Goal: Task Accomplishment & Management: Manage account settings

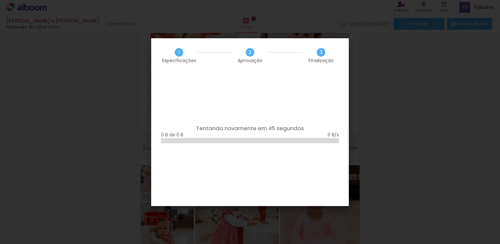
scroll to position [556, 0]
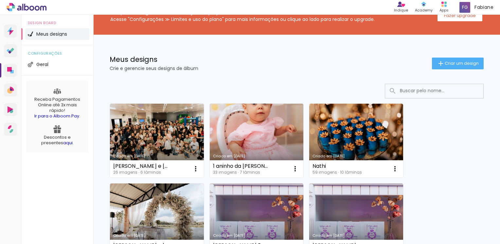
scroll to position [33, 0]
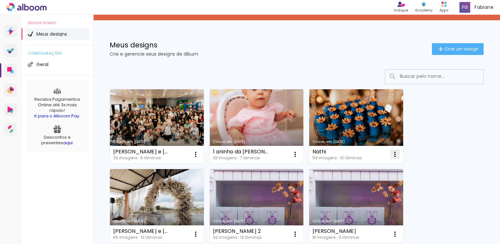
click at [393, 154] on iron-icon at bounding box center [395, 154] width 8 height 8
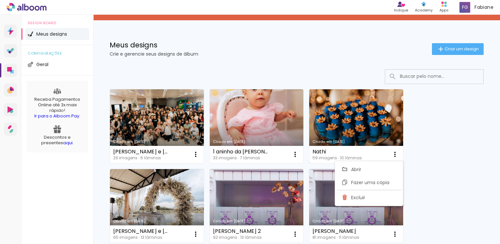
click at [365, 111] on link "Criado em 12/09/25" at bounding box center [356, 126] width 94 height 74
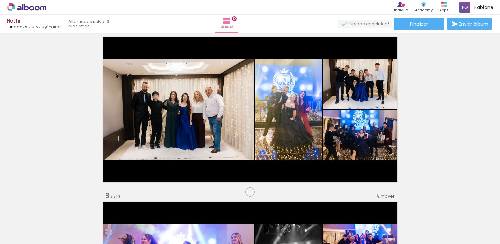
scroll to position [1014, 0]
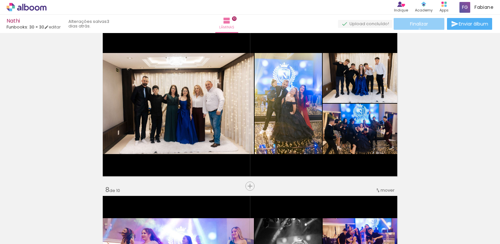
click at [417, 29] on paper-button "Finalizar" at bounding box center [418, 24] width 51 height 12
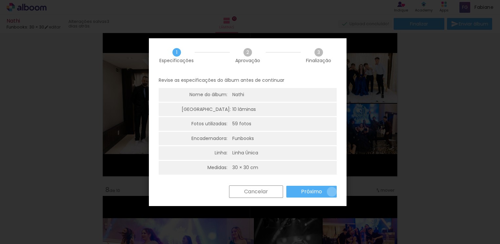
click at [0, 0] on paper-button "Próximo" at bounding box center [0, 0] width 0 height 0
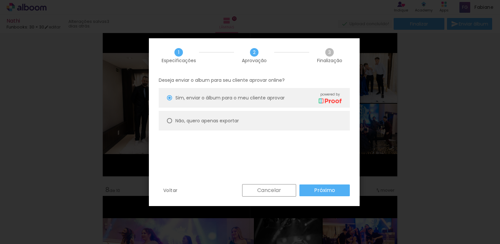
click at [0, 0] on slot "Não, quero apenas exportar" at bounding box center [0, 0] width 0 height 0
type paper-radio-button "on"
click at [0, 0] on slot "Próximo" at bounding box center [0, 0] width 0 height 0
type input "Alta, 300 DPI"
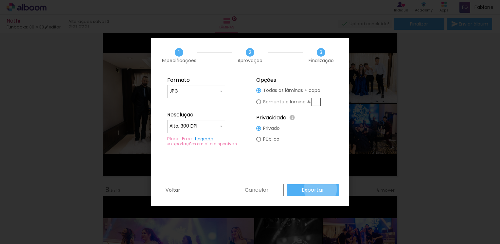
click at [0, 0] on slot "Exportar" at bounding box center [0, 0] width 0 height 0
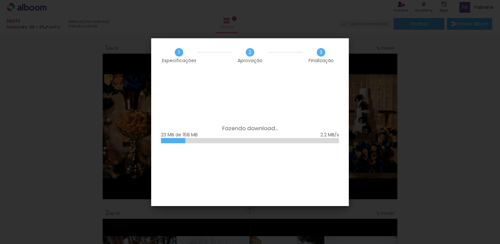
scroll to position [1014, 0]
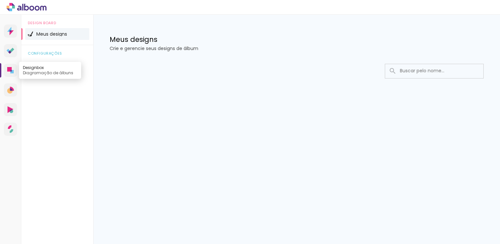
click at [10, 72] on icon at bounding box center [11, 71] width 3 height 3
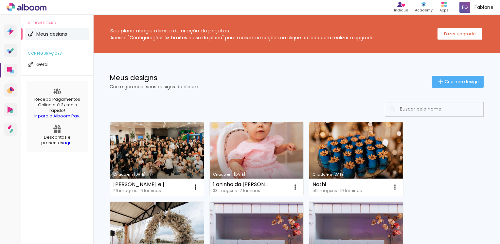
click at [158, 156] on link "Criado em [DATE]" at bounding box center [157, 159] width 94 height 74
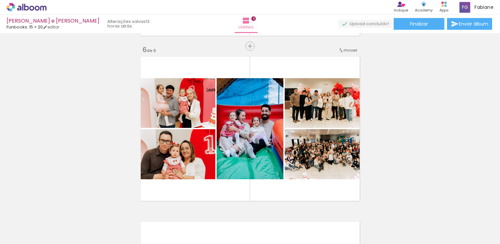
scroll to position [817, 0]
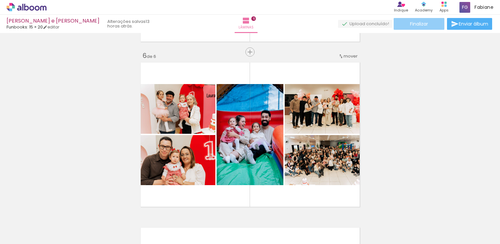
click at [417, 22] on span "Finalizar" at bounding box center [419, 24] width 18 height 5
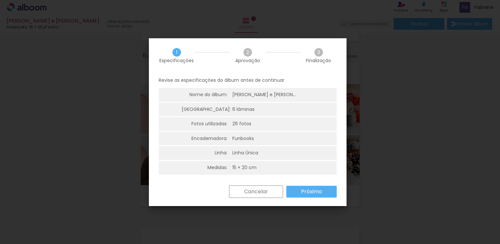
click at [319, 196] on paper-button "Próximo" at bounding box center [311, 192] width 50 height 12
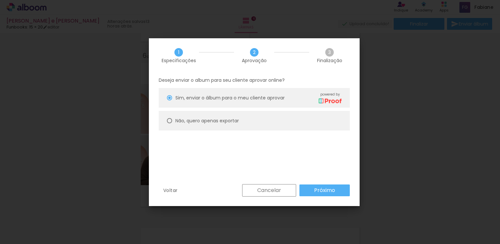
click at [0, 0] on slot "Não, quero apenas exportar" at bounding box center [0, 0] width 0 height 0
type paper-radio-button "on"
click at [0, 0] on slot "Próximo" at bounding box center [0, 0] width 0 height 0
type input "Alta, 300 DPI"
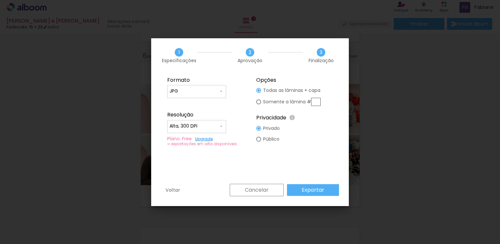
click at [0, 0] on slot "Exportar" at bounding box center [0, 0] width 0 height 0
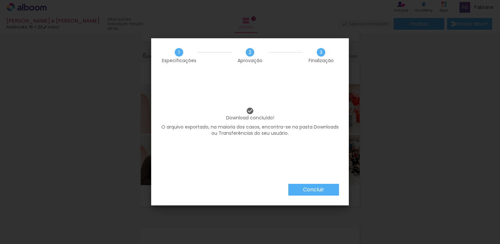
click at [0, 0] on slot "Concluir" at bounding box center [0, 0] width 0 height 0
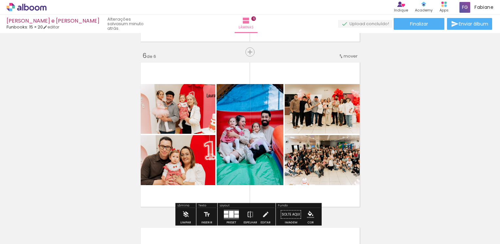
click at [42, 9] on icon at bounding box center [27, 7] width 40 height 9
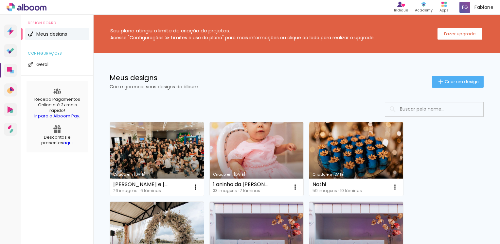
click at [250, 143] on link "Criado em [DATE]" at bounding box center [257, 159] width 94 height 74
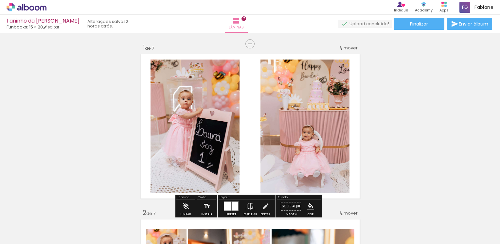
scroll to position [33, 0]
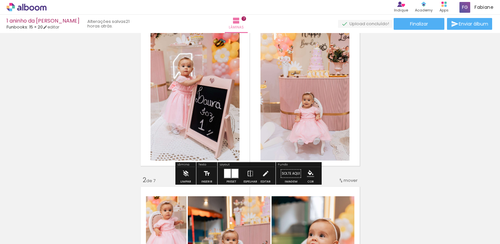
click at [203, 175] on iron-icon at bounding box center [206, 173] width 7 height 13
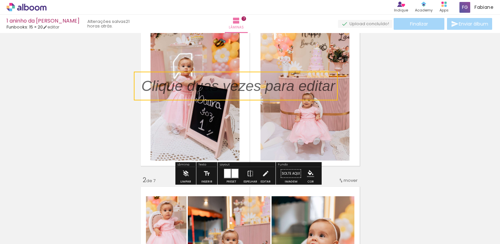
click at [184, 87] on quentale-selection at bounding box center [236, 86] width 204 height 29
type input "Sans Serif"
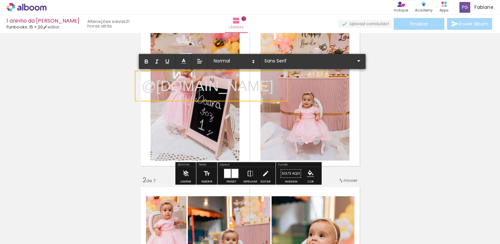
drag, startPoint x: 284, startPoint y: 88, endPoint x: 144, endPoint y: 84, distance: 139.7
click at [144, 84] on p "@[DOMAIN_NAME]" at bounding box center [207, 86] width 132 height 21
click at [230, 63] on span at bounding box center [234, 61] width 46 height 9
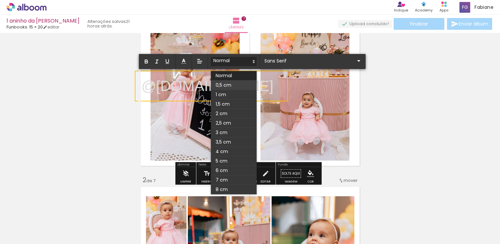
click at [226, 82] on span at bounding box center [234, 84] width 46 height 9
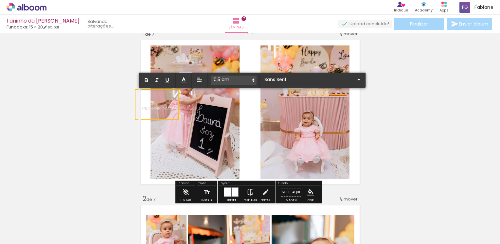
scroll to position [0, 0]
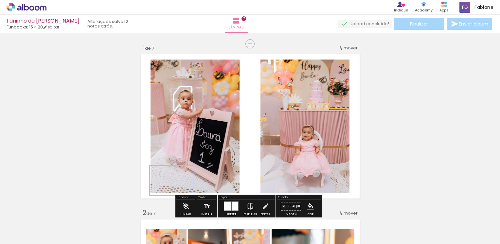
drag, startPoint x: 160, startPoint y: 131, endPoint x: 175, endPoint y: 193, distance: 63.1
click at [175, 193] on quentale-selection at bounding box center [171, 180] width 44 height 31
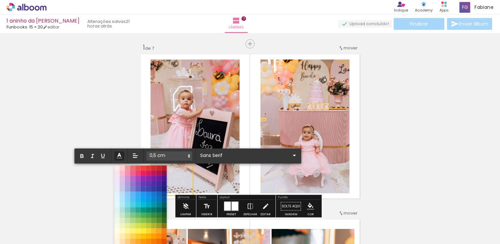
click at [120, 159] on icon at bounding box center [119, 155] width 7 height 7
click at [117, 169] on span at bounding box center [116, 167] width 7 height 7
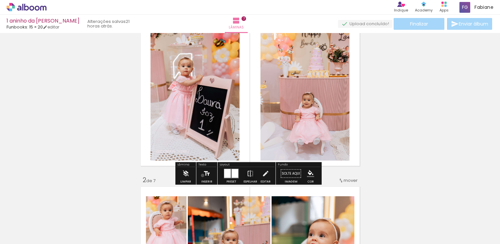
click at [203, 175] on iron-icon at bounding box center [206, 173] width 7 height 13
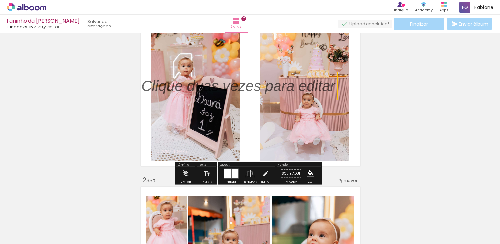
click at [185, 88] on quentale-selection at bounding box center [236, 86] width 204 height 29
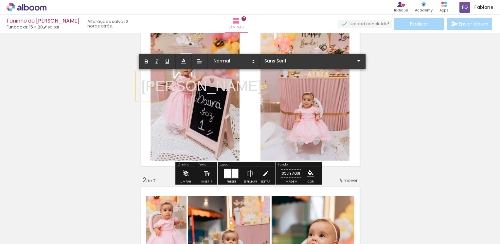
drag, startPoint x: 175, startPoint y: 86, endPoint x: 140, endPoint y: 84, distance: 35.0
click at [141, 84] on p "[PERSON_NAME]" at bounding box center [201, 86] width 120 height 21
click at [184, 62] on icon at bounding box center [183, 61] width 7 height 7
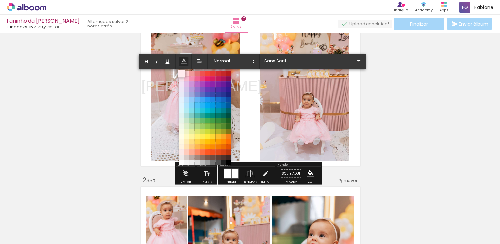
click at [180, 74] on span at bounding box center [181, 73] width 7 height 7
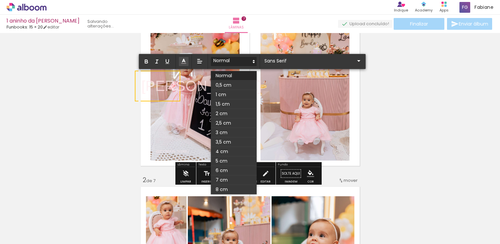
click at [227, 60] on span at bounding box center [234, 61] width 46 height 9
click at [220, 101] on span at bounding box center [234, 103] width 46 height 9
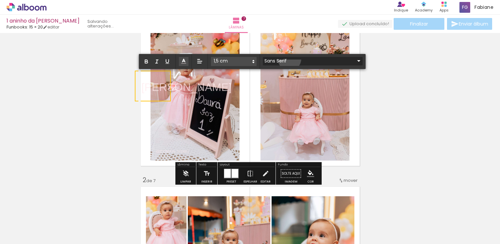
click at [289, 59] on input "Sans Serif" at bounding box center [309, 61] width 92 height 7
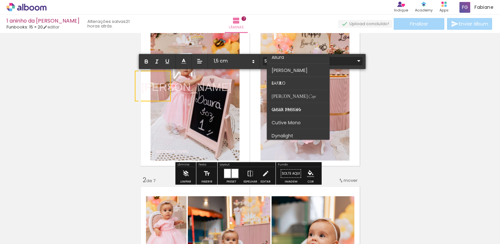
scroll to position [0, 0]
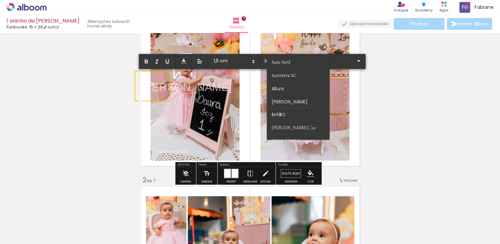
click at [159, 86] on span "[PERSON_NAME]" at bounding box center [186, 87] width 90 height 12
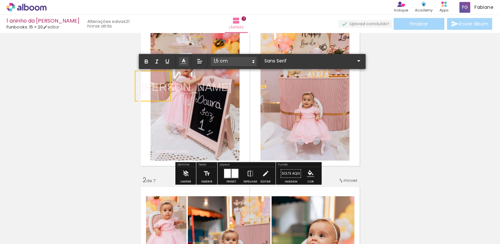
drag, startPoint x: 166, startPoint y: 86, endPoint x: 141, endPoint y: 86, distance: 24.9
click at [141, 86] on span "[PERSON_NAME]" at bounding box center [186, 87] width 90 height 12
click at [270, 63] on input "Sans Serif" at bounding box center [309, 61] width 92 height 7
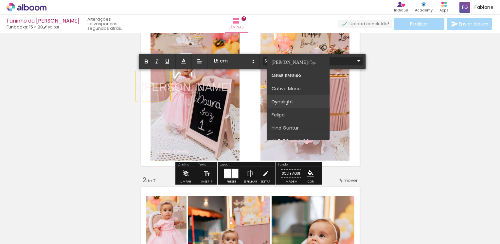
scroll to position [33, 0]
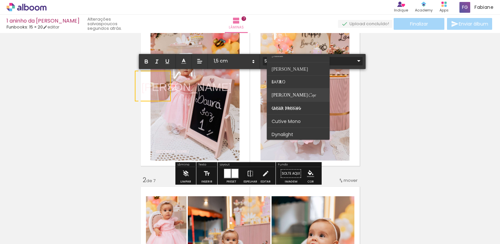
click at [286, 97] on span "Bilbo Swash Caps" at bounding box center [294, 95] width 44 height 6
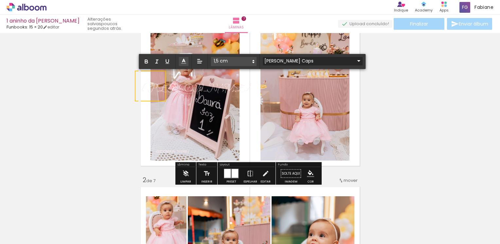
click at [280, 60] on input "Bilbo Swash Caps" at bounding box center [309, 61] width 92 height 7
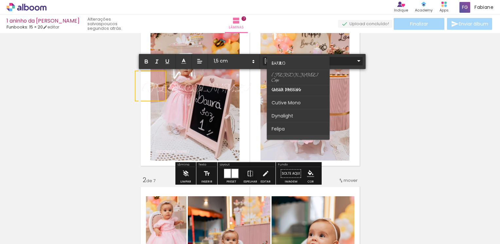
scroll to position [0, 0]
click at [285, 88] on paper-item at bounding box center [298, 88] width 63 height 13
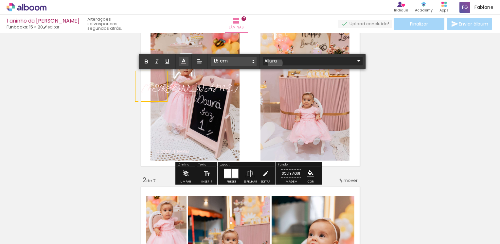
click at [275, 63] on input "Allura" at bounding box center [309, 61] width 92 height 7
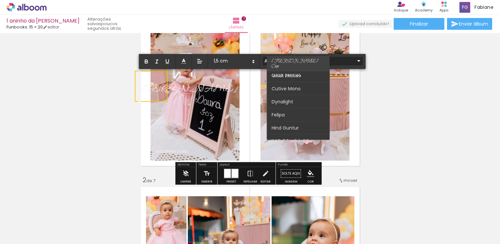
scroll to position [98, 0]
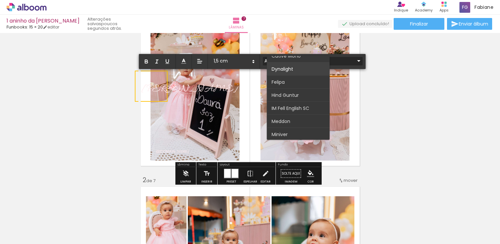
click at [286, 70] on span "Dynalight" at bounding box center [283, 68] width 22 height 7
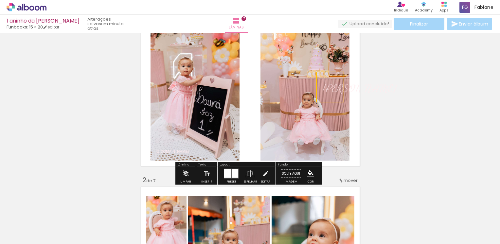
drag, startPoint x: 157, startPoint y: 100, endPoint x: 337, endPoint y: 101, distance: 180.8
click at [337, 101] on quentale-selection at bounding box center [330, 87] width 28 height 31
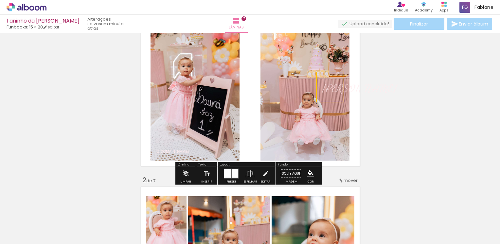
click at [203, 179] on iron-icon at bounding box center [206, 173] width 7 height 13
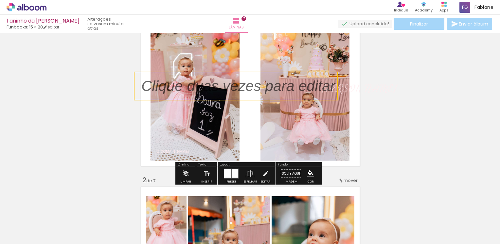
click at [147, 85] on quentale-selection at bounding box center [236, 86] width 204 height 29
type input "Sans Serif"
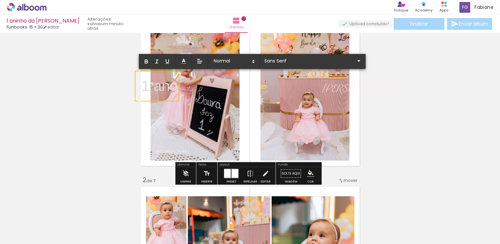
drag, startPoint x: 175, startPoint y: 88, endPoint x: 143, endPoint y: 90, distance: 32.7
click at [143, 90] on p "1 ano" at bounding box center [159, 86] width 37 height 21
click at [184, 61] on polyline at bounding box center [183, 60] width 3 height 3
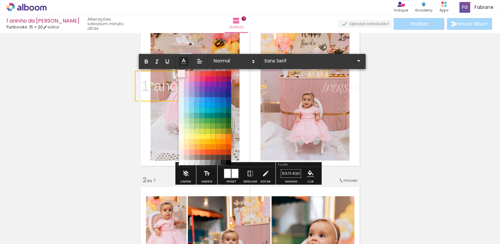
click at [180, 75] on span at bounding box center [181, 73] width 7 height 7
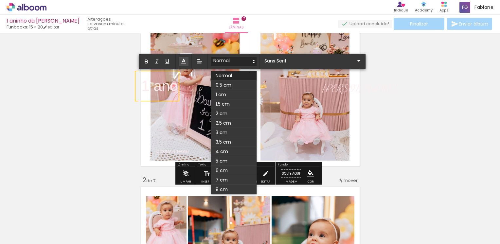
click at [229, 63] on span at bounding box center [234, 61] width 46 height 9
click at [223, 83] on span at bounding box center [234, 84] width 46 height 9
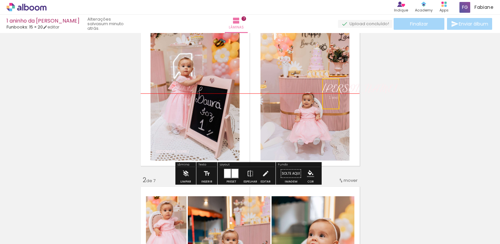
drag, startPoint x: 150, startPoint y: 100, endPoint x: 337, endPoint y: 104, distance: 187.1
click at [337, 104] on quentale-selection at bounding box center [330, 93] width 17 height 31
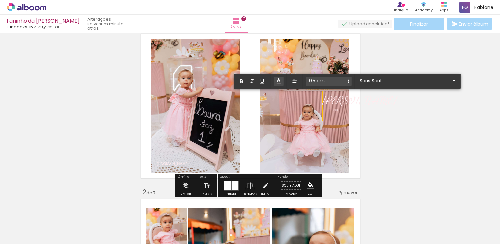
scroll to position [20, 0]
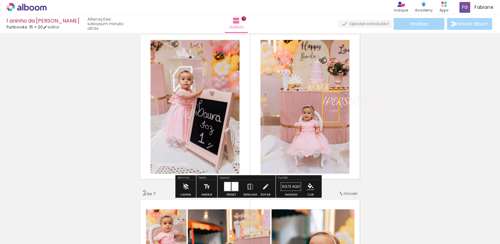
click at [331, 112] on span "1 ano" at bounding box center [333, 111] width 9 height 4
click at [329, 116] on quentale-selection at bounding box center [328, 106] width 19 height 29
click at [323, 94] on div "1 ano" at bounding box center [331, 106] width 19 height 29
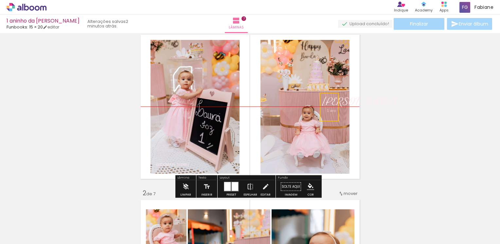
click at [326, 93] on quentale-selection at bounding box center [328, 107] width 19 height 29
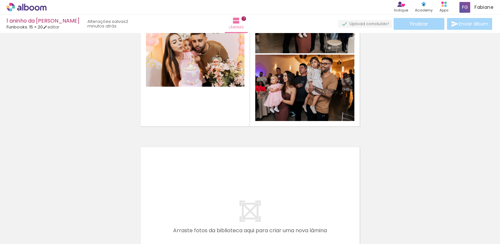
scroll to position [1066, 0]
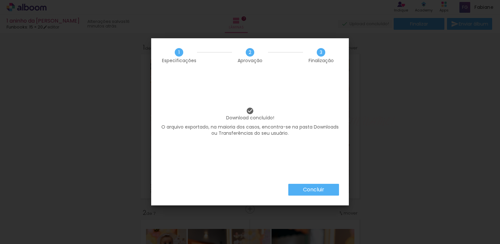
scroll to position [0, 785]
click at [0, 0] on slot "Concluir" at bounding box center [0, 0] width 0 height 0
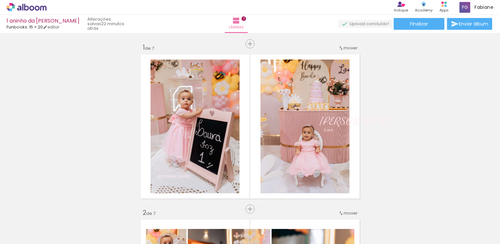
scroll to position [0, 785]
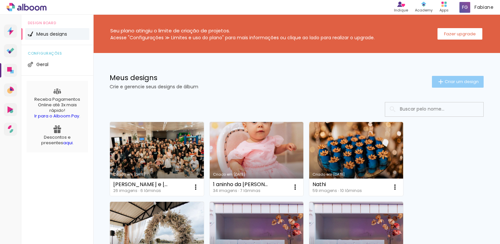
click at [444, 81] on span "Criar um design" at bounding box center [461, 81] width 34 height 4
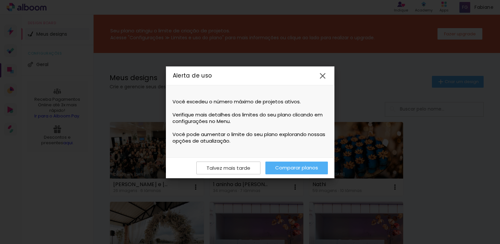
click at [320, 76] on iron-icon at bounding box center [323, 76] width 10 height 10
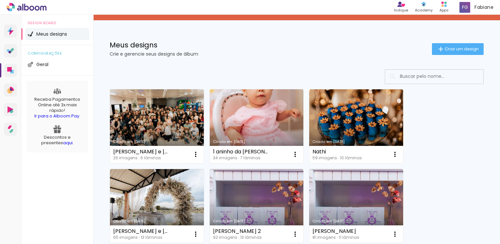
scroll to position [65, 0]
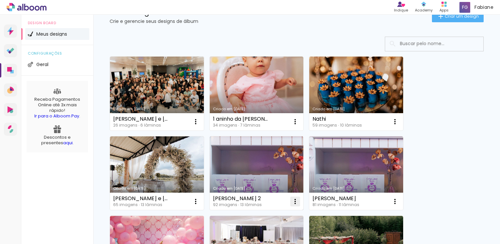
click at [293, 201] on iron-icon at bounding box center [295, 202] width 8 height 8
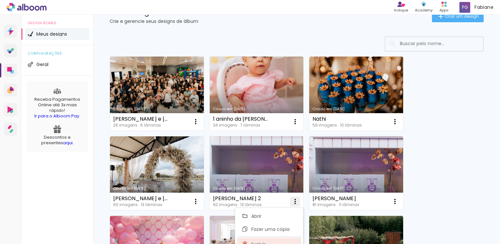
click at [267, 239] on paper-item "Excluir" at bounding box center [269, 244] width 64 height 13
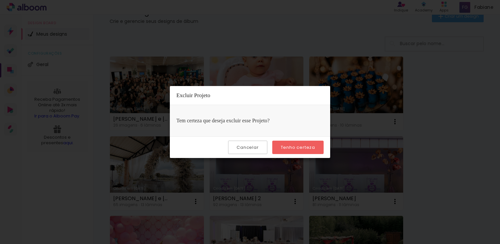
click at [0, 0] on slot "Tenho certeza" at bounding box center [0, 0] width 0 height 0
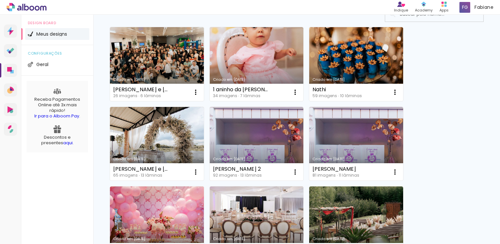
scroll to position [131, 0]
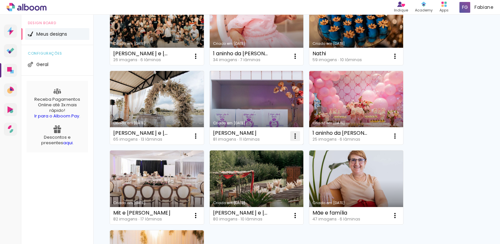
click at [294, 137] on iron-icon at bounding box center [295, 136] width 8 height 8
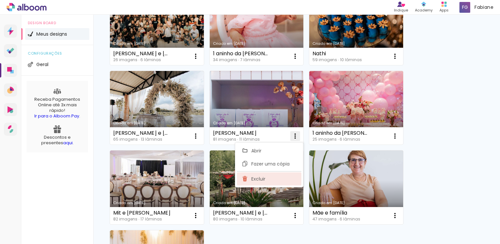
click at [259, 179] on span "Excluir" at bounding box center [258, 179] width 14 height 5
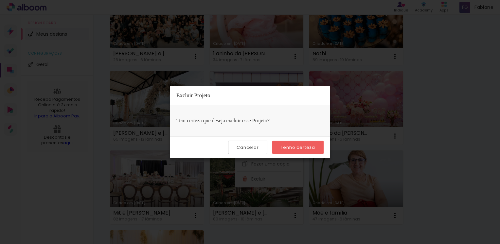
click at [302, 143] on paper-button "Tenho certeza" at bounding box center [297, 147] width 51 height 13
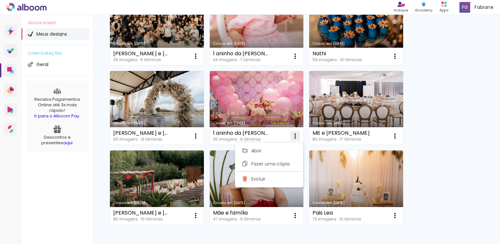
click at [296, 133] on iron-icon at bounding box center [295, 136] width 8 height 8
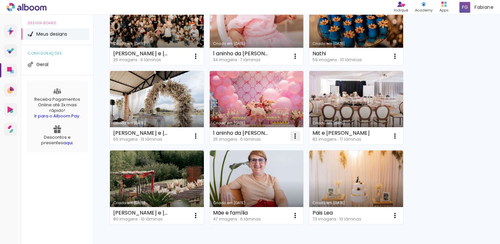
click at [296, 135] on iron-icon at bounding box center [295, 136] width 8 height 8
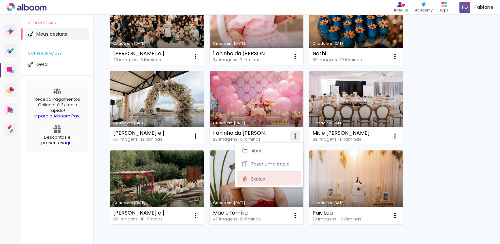
click at [261, 177] on span "Excluir" at bounding box center [258, 179] width 14 height 5
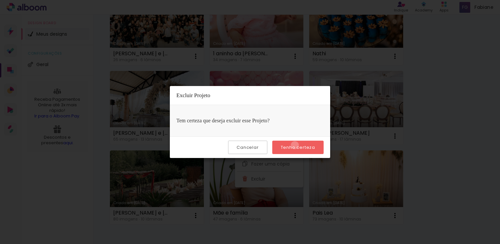
click at [0, 0] on slot "Tenho certeza" at bounding box center [0, 0] width 0 height 0
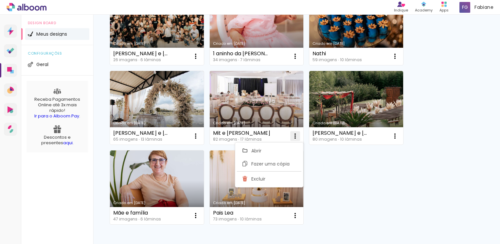
click at [295, 136] on iron-icon at bounding box center [295, 136] width 8 height 8
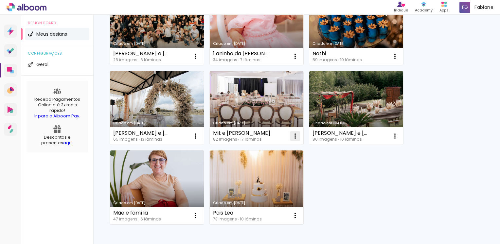
click at [295, 136] on iron-icon at bounding box center [295, 136] width 8 height 8
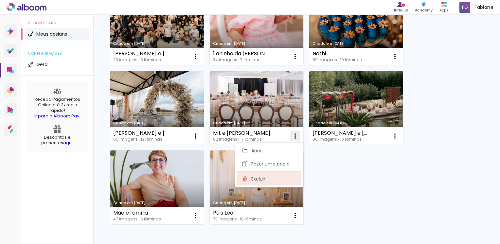
click at [260, 178] on span "Excluir" at bounding box center [258, 179] width 14 height 5
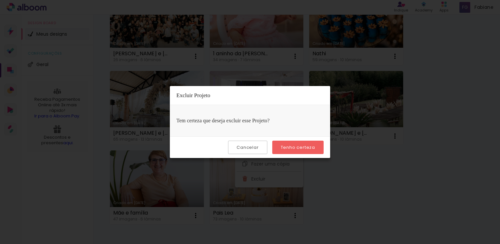
click at [0, 0] on slot "Tenho certeza" at bounding box center [0, 0] width 0 height 0
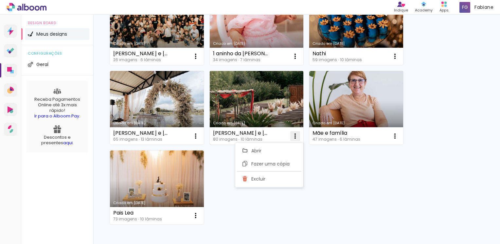
click at [296, 135] on iron-icon at bounding box center [295, 136] width 8 height 8
click at [269, 175] on paper-item "Excluir" at bounding box center [269, 178] width 64 height 13
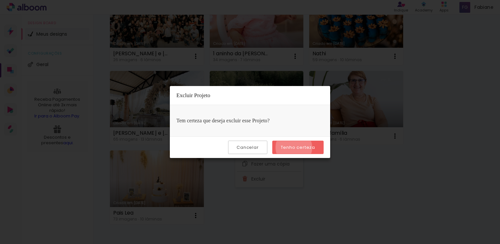
click at [0, 0] on slot "Tenho certeza" at bounding box center [0, 0] width 0 height 0
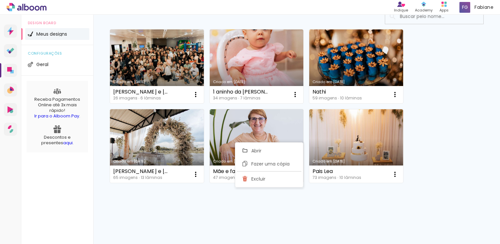
scroll to position [92, 0]
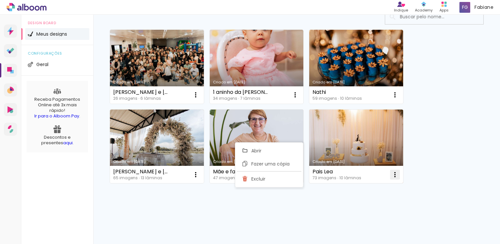
click at [394, 174] on iron-icon at bounding box center [395, 175] width 8 height 8
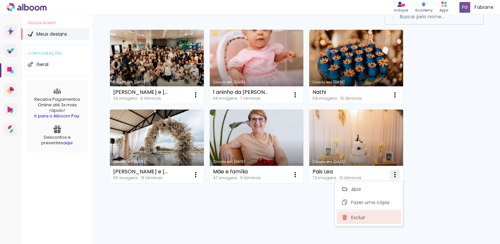
click at [356, 216] on span "Excluir" at bounding box center [358, 217] width 14 height 5
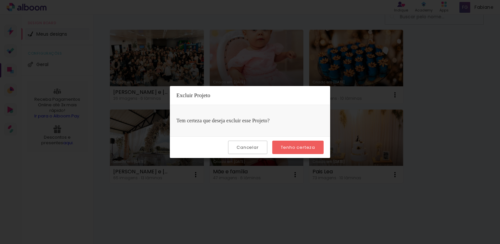
click at [0, 0] on slot "Tenho certeza" at bounding box center [0, 0] width 0 height 0
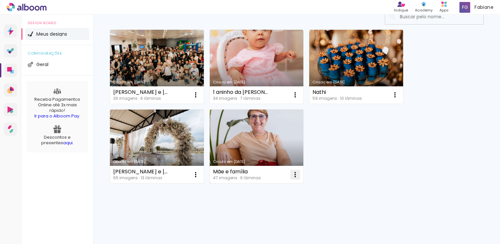
click at [292, 174] on iron-icon at bounding box center [295, 175] width 8 height 8
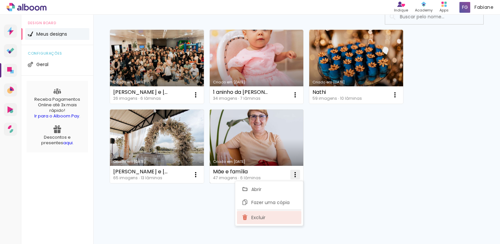
click at [259, 217] on span "Excluir" at bounding box center [258, 217] width 14 height 5
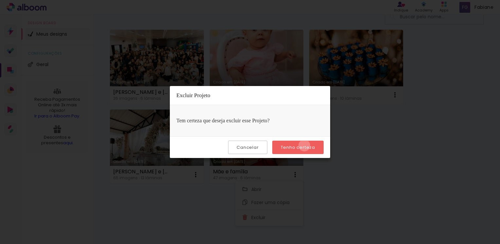
click at [0, 0] on slot "Tenho certeza" at bounding box center [0, 0] width 0 height 0
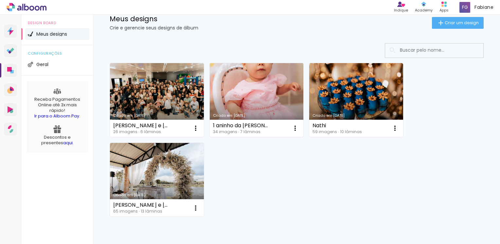
scroll to position [0, 0]
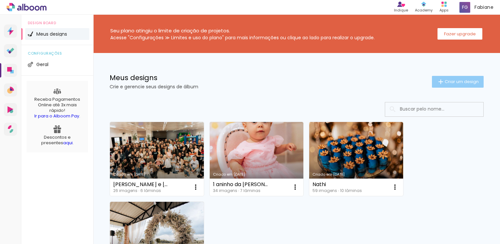
click at [456, 83] on span "Criar um design" at bounding box center [461, 81] width 34 height 4
click at [447, 83] on span "Criar um design" at bounding box center [461, 81] width 34 height 4
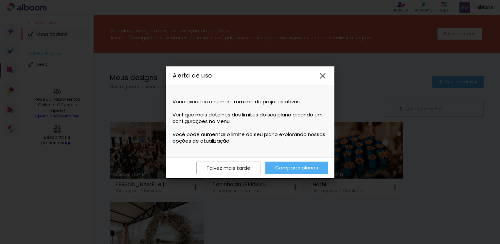
click at [323, 77] on iron-icon at bounding box center [323, 76] width 10 height 10
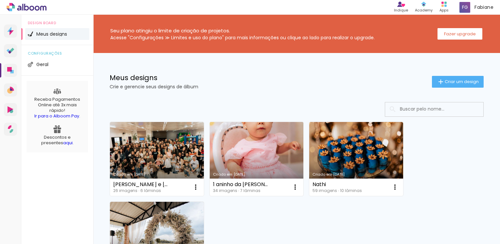
click at [275, 144] on link "Criado em 16/09/25" at bounding box center [257, 159] width 94 height 74
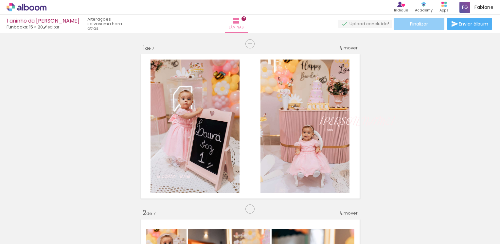
click at [420, 26] on span "Finalizar" at bounding box center [419, 24] width 18 height 5
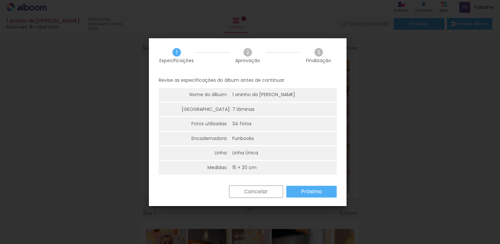
click at [0, 0] on slot "Próximo" at bounding box center [0, 0] width 0 height 0
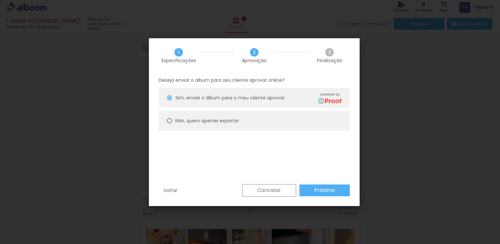
click at [0, 0] on slot "Próximo" at bounding box center [0, 0] width 0 height 0
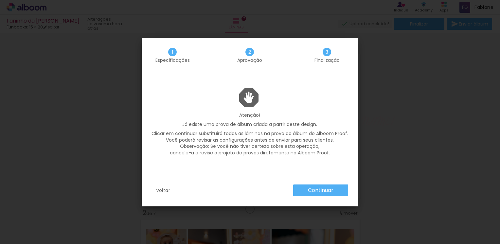
click at [0, 0] on slot "Continuar" at bounding box center [0, 0] width 0 height 0
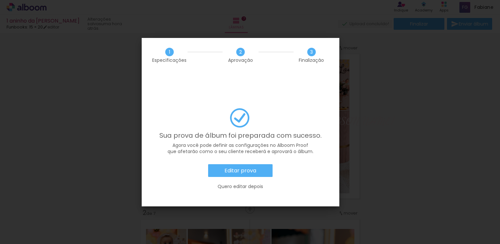
click at [0, 0] on slot "Editar prova" at bounding box center [0, 0] width 0 height 0
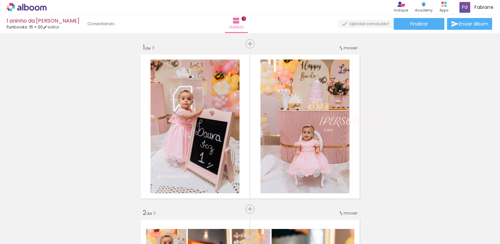
click at [39, 9] on icon at bounding box center [37, 8] width 5 height 5
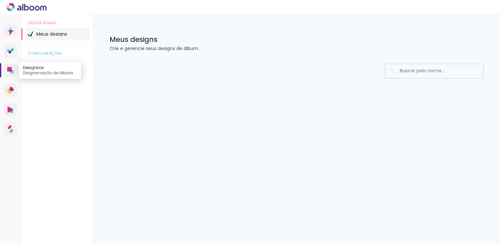
click at [10, 72] on icon at bounding box center [11, 71] width 3 height 3
